Goal: Task Accomplishment & Management: Manage account settings

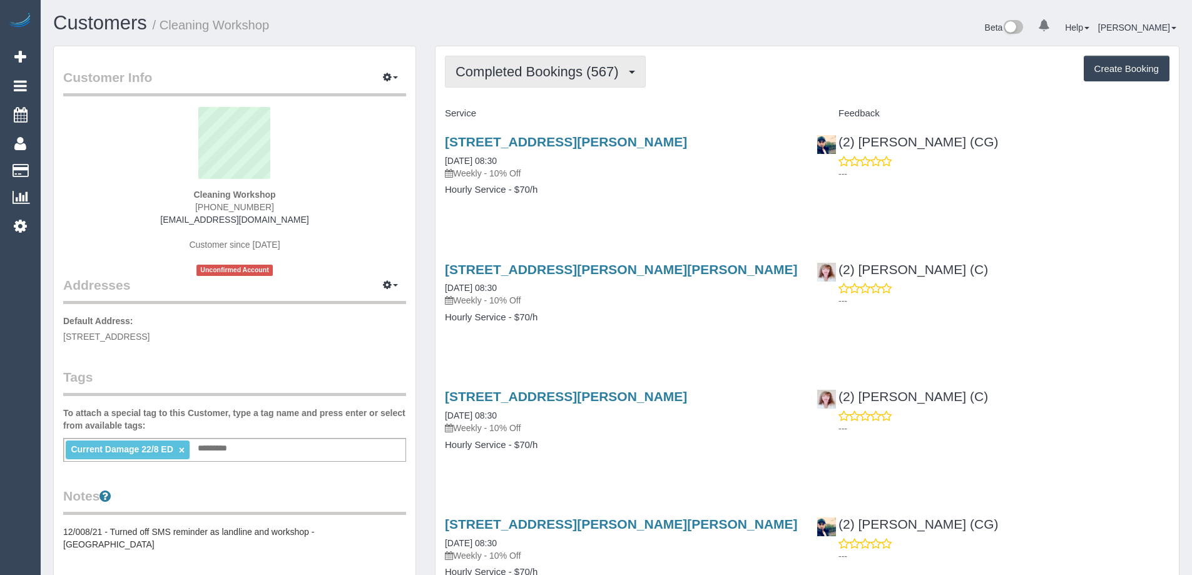
click at [596, 73] on span "Completed Bookings (567)" at bounding box center [539, 72] width 169 height 16
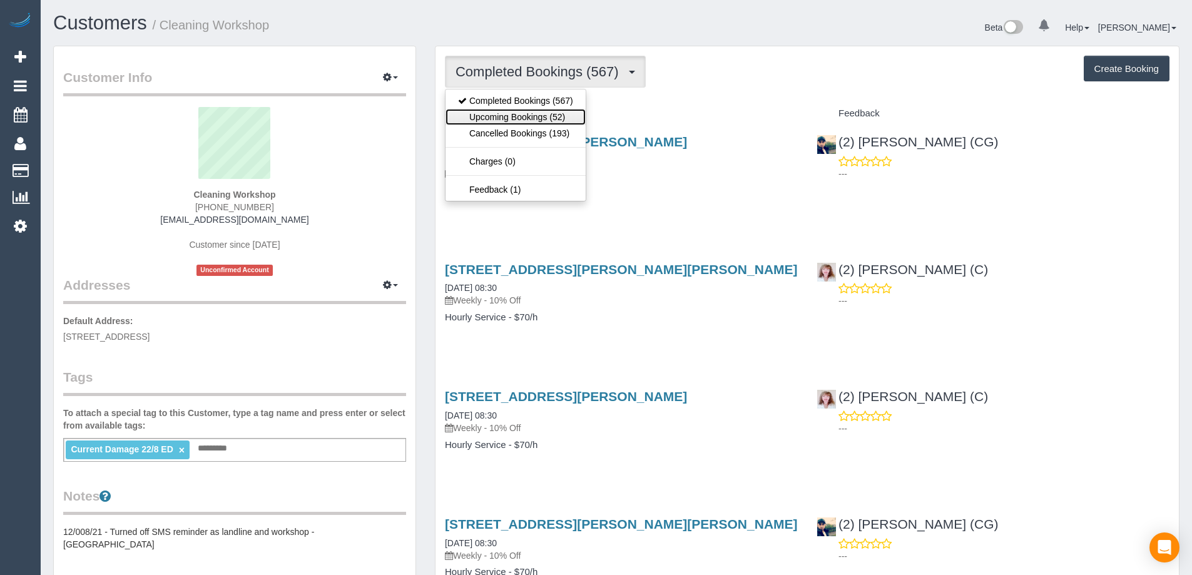
click at [557, 117] on link "Upcoming Bookings (52)" at bounding box center [515, 117] width 140 height 16
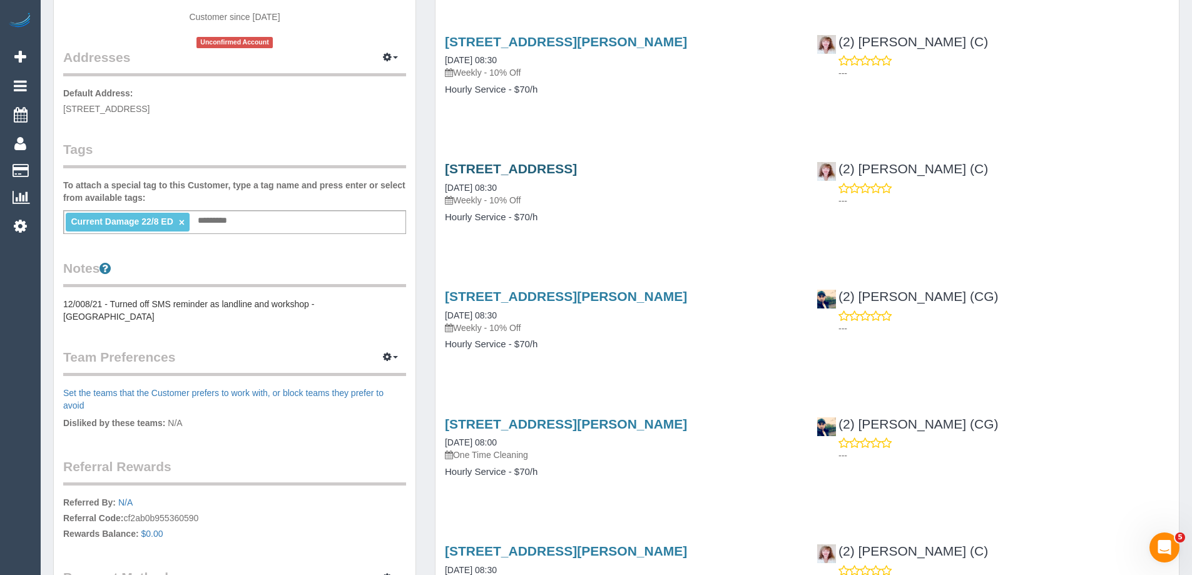
scroll to position [228, 0]
click at [558, 425] on link "50a Rennie St, Coburg, VIC 3058" at bounding box center [566, 423] width 242 height 14
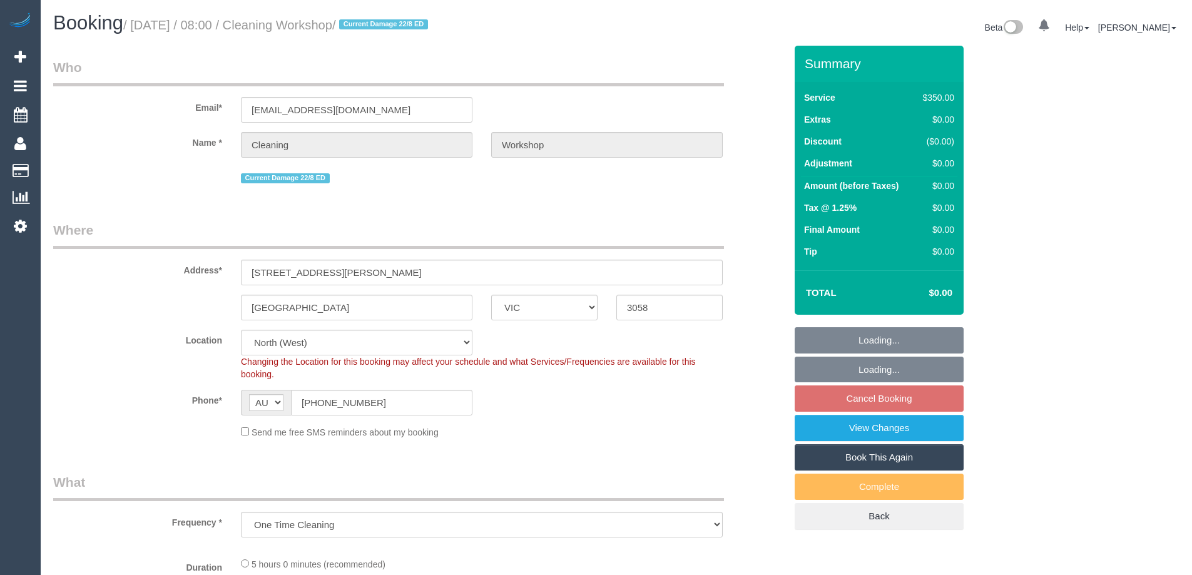
select select "VIC"
select select "object:528"
click at [472, 270] on input "[STREET_ADDRESS][PERSON_NAME]" at bounding box center [482, 273] width 482 height 26
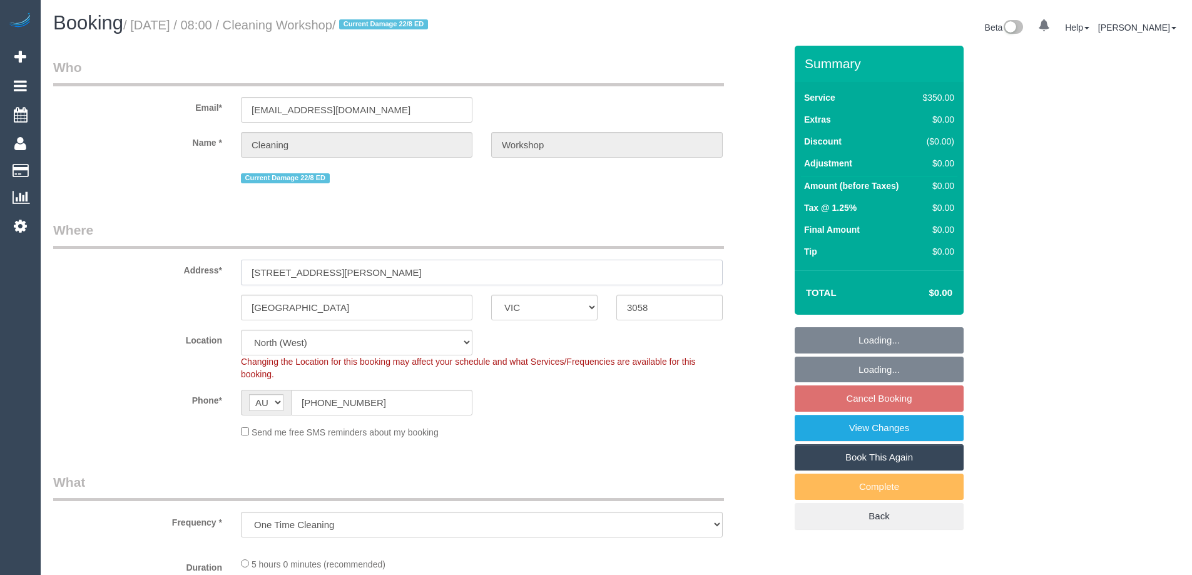
select select "300"
select select "number:28"
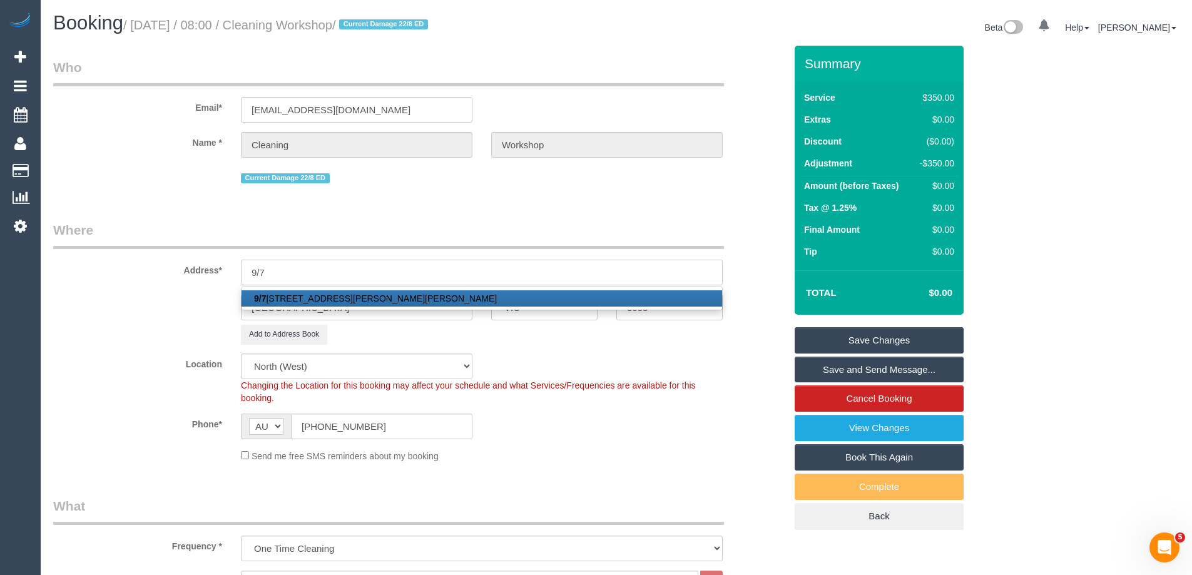
type input "[STREET_ADDRESS][PERSON_NAME]"
type input "[PERSON_NAME]"
type input "3072"
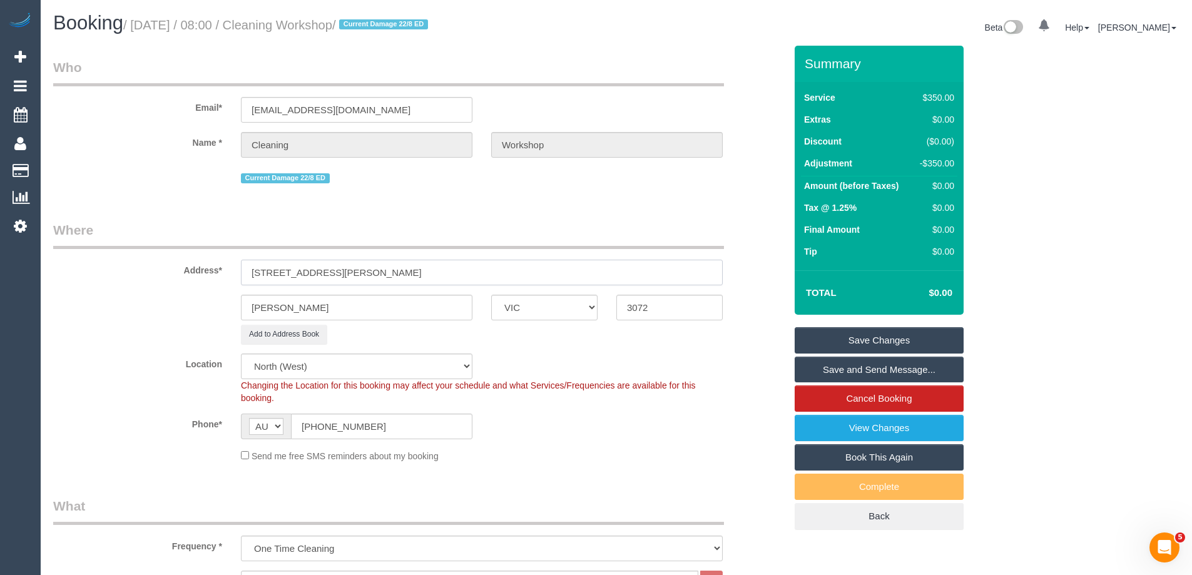
select select "60"
select select "object:2318"
type input "[STREET_ADDRESS][PERSON_NAME]"
click at [909, 338] on link "Save Changes" at bounding box center [878, 340] width 169 height 26
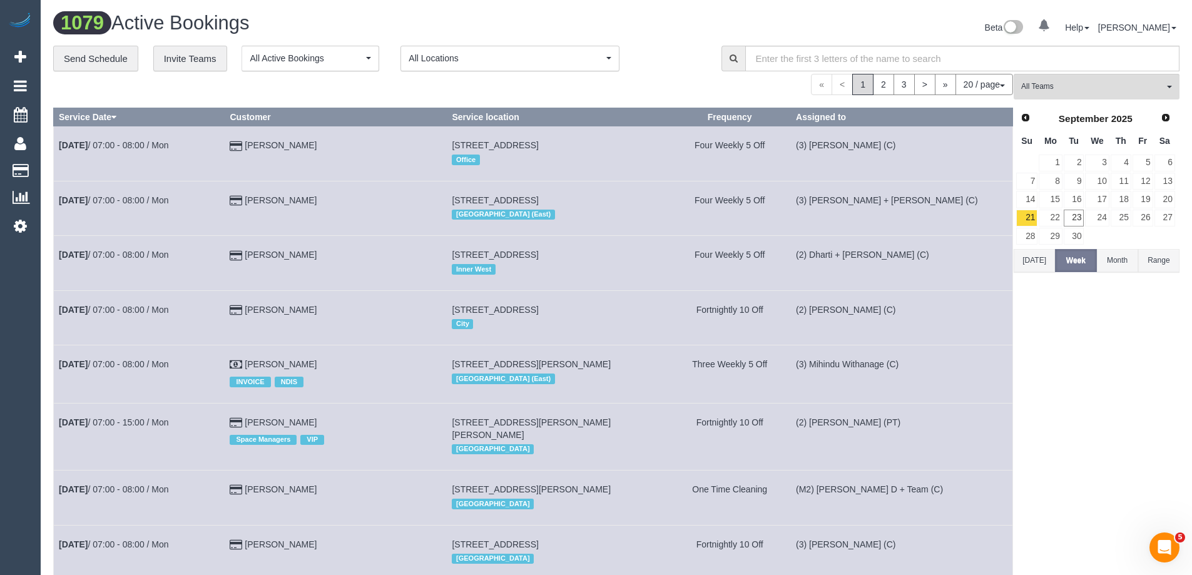
click at [512, 88] on div "« < 1 2 3 > » 20 / page 10 / page 20 / page 30 / page 40 / page 50 / page 100 /…" at bounding box center [533, 84] width 960 height 21
